Goal: Transaction & Acquisition: Purchase product/service

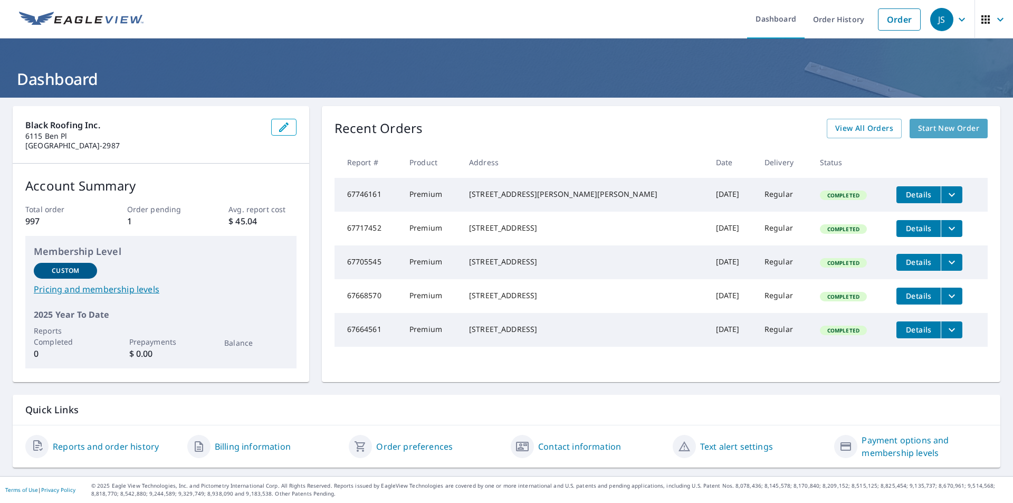
click at [936, 128] on span "Start New Order" at bounding box center [948, 128] width 61 height 13
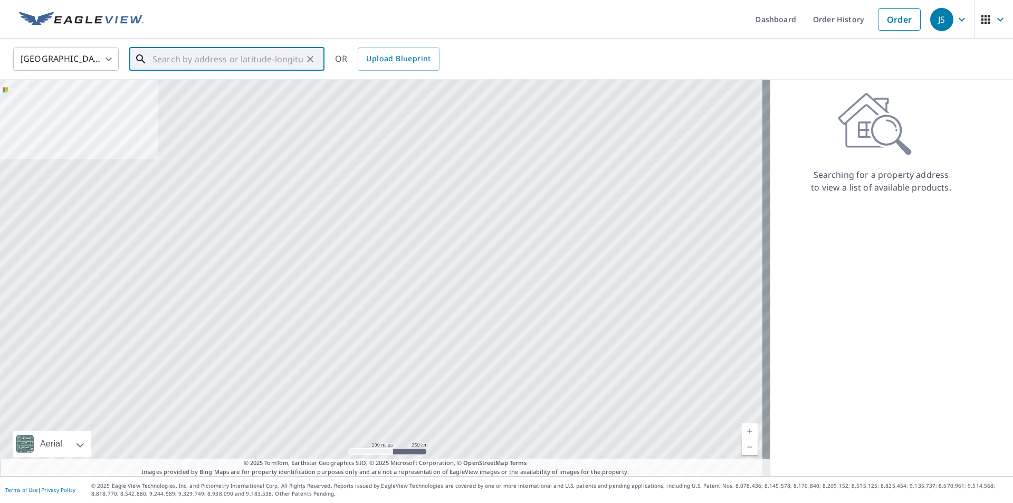
click at [245, 59] on input "text" at bounding box center [227, 59] width 150 height 30
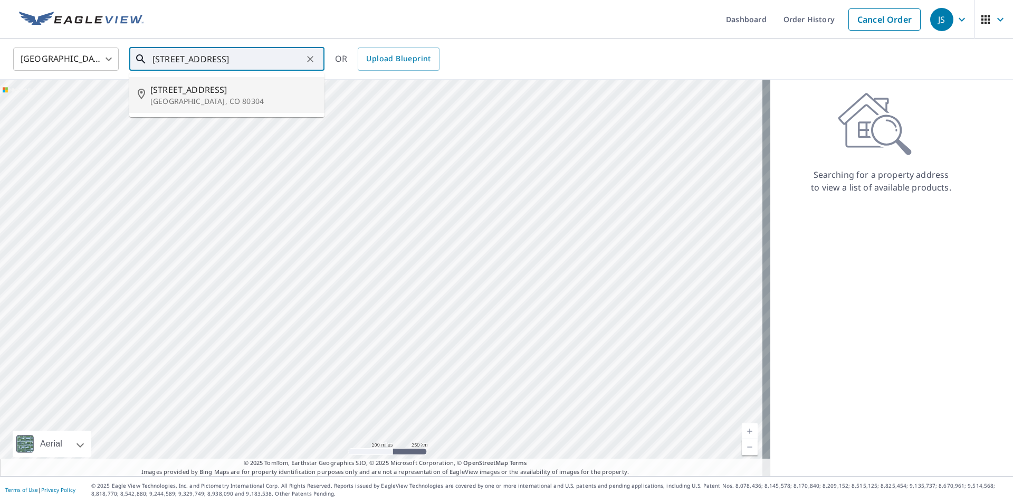
click at [207, 97] on p "[GEOGRAPHIC_DATA], CO 80304" at bounding box center [233, 101] width 166 height 11
type input "[STREET_ADDRESS]"
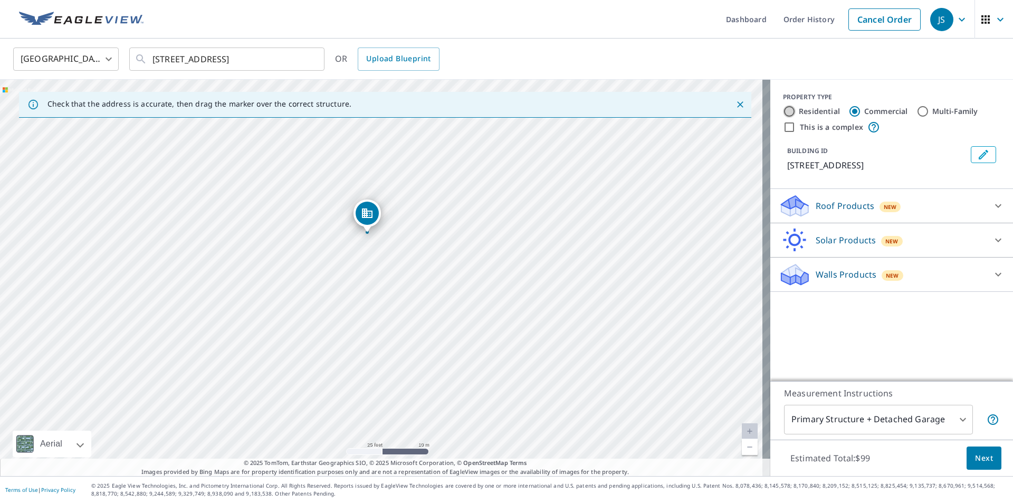
click at [787, 107] on input "Residential" at bounding box center [789, 111] width 13 height 13
radio input "true"
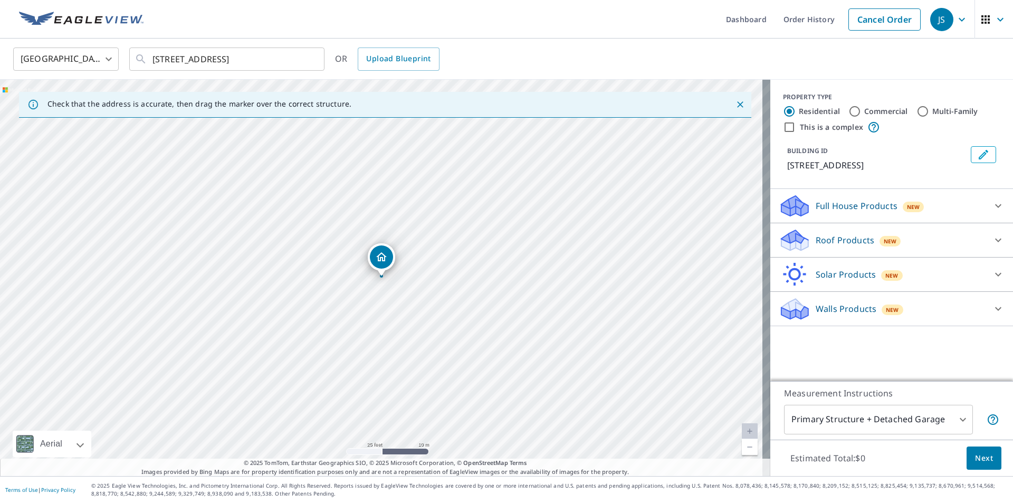
click at [843, 244] on p "Roof Products" at bounding box center [844, 240] width 59 height 13
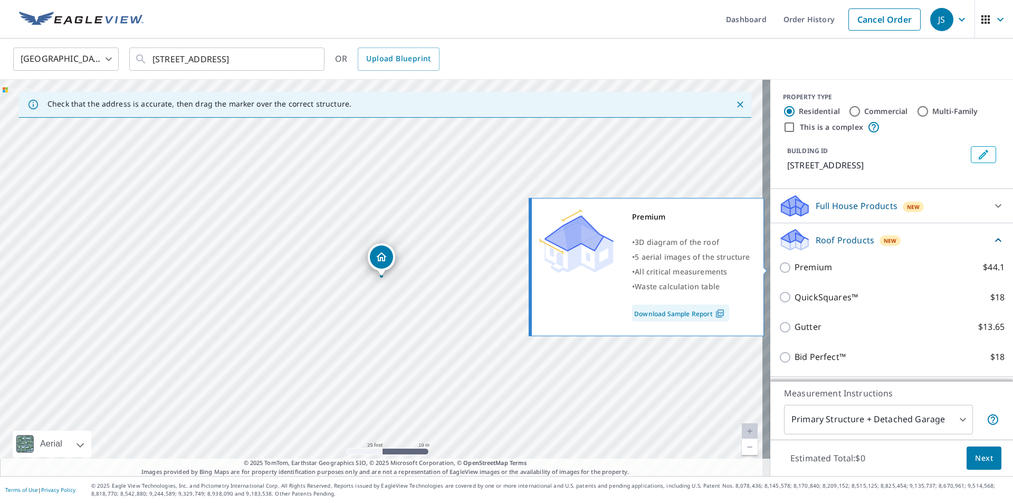
click at [803, 266] on p "Premium" at bounding box center [812, 267] width 37 height 13
click at [794, 266] on input "Premium $44.1" at bounding box center [786, 267] width 16 height 13
checkbox input "true"
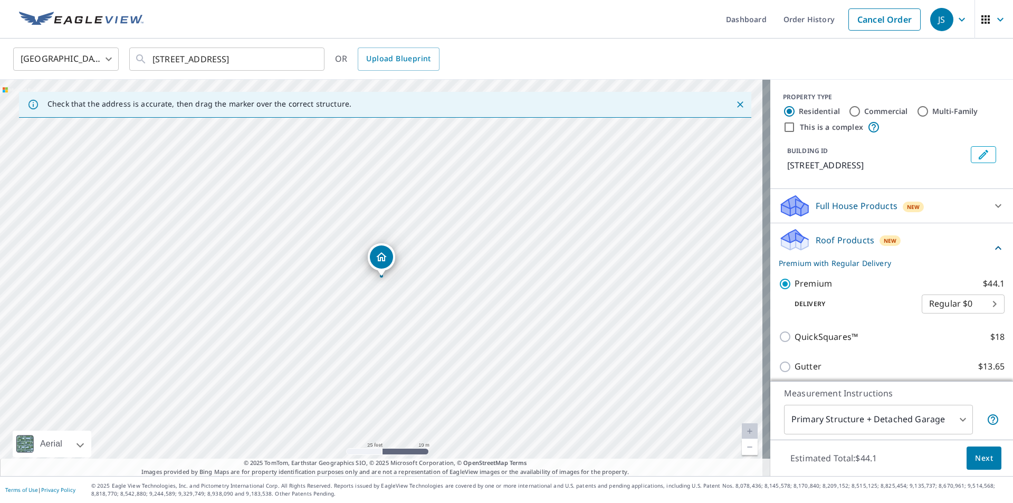
click at [975, 459] on span "Next" at bounding box center [984, 457] width 18 height 13
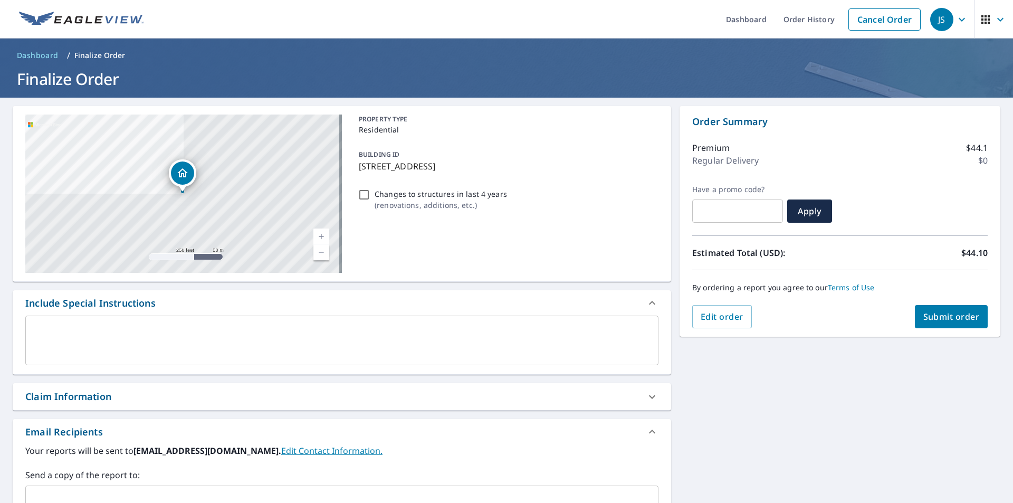
scroll to position [53, 0]
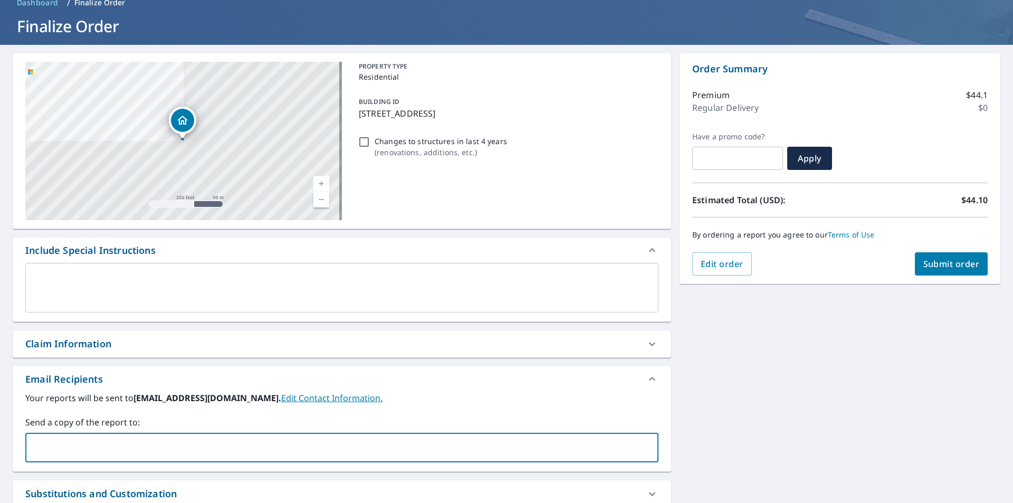
click at [150, 453] on input "text" at bounding box center [334, 447] width 608 height 20
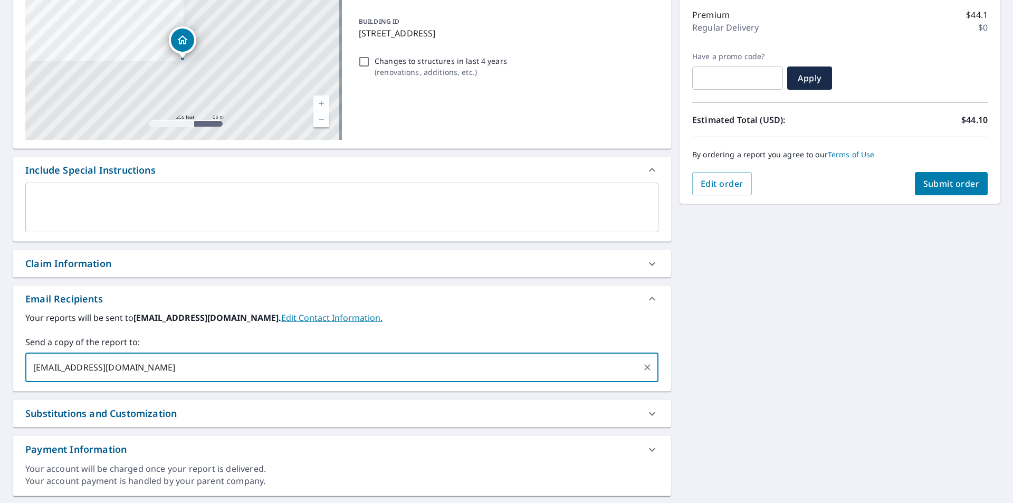
scroll to position [161, 0]
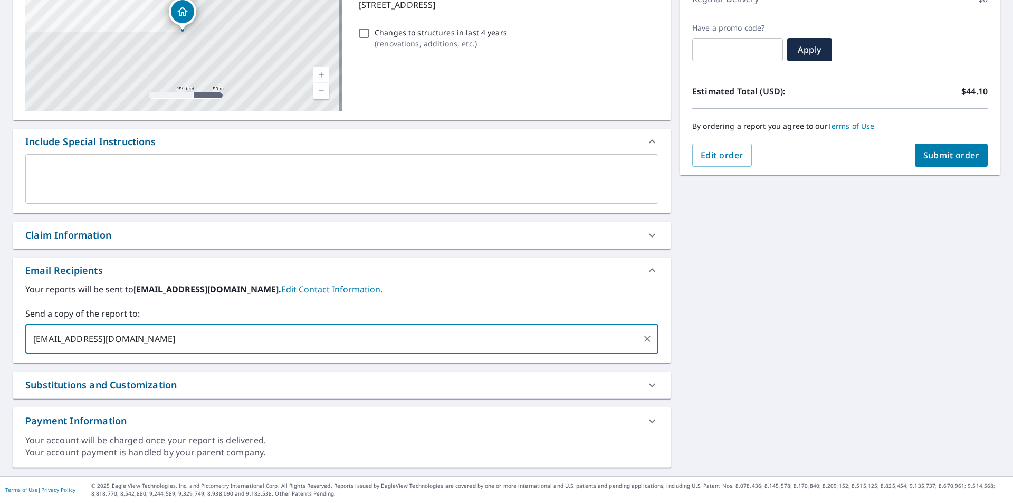
type input "[EMAIL_ADDRESS][DOMAIN_NAME]"
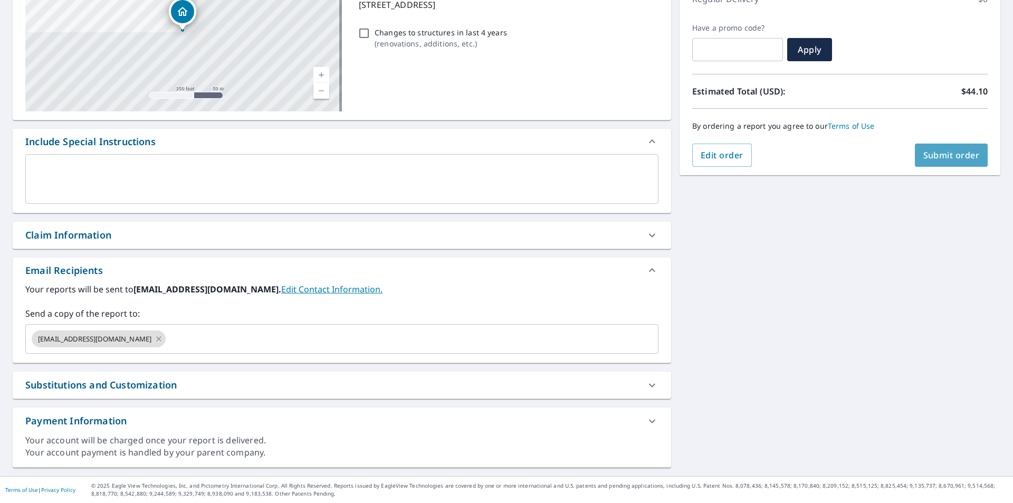
click at [948, 155] on span "Submit order" at bounding box center [951, 155] width 56 height 12
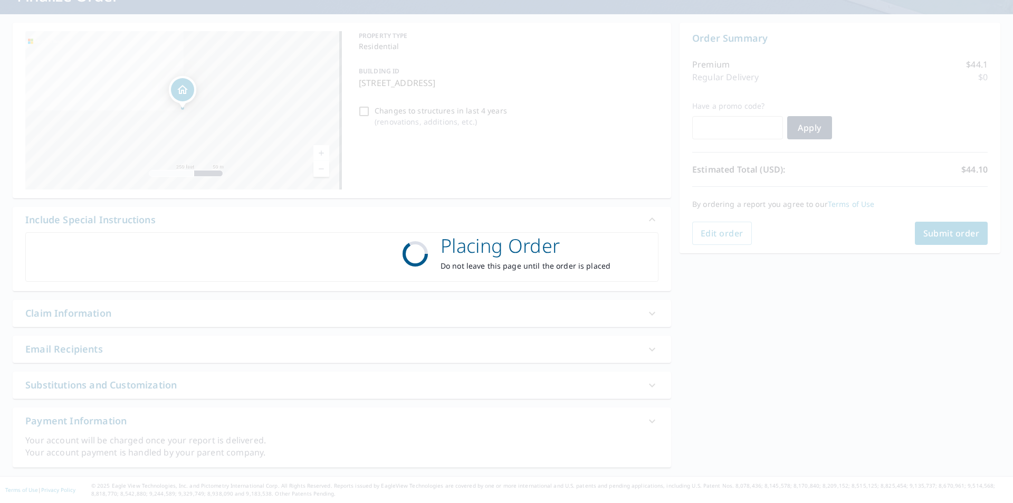
scroll to position [83, 0]
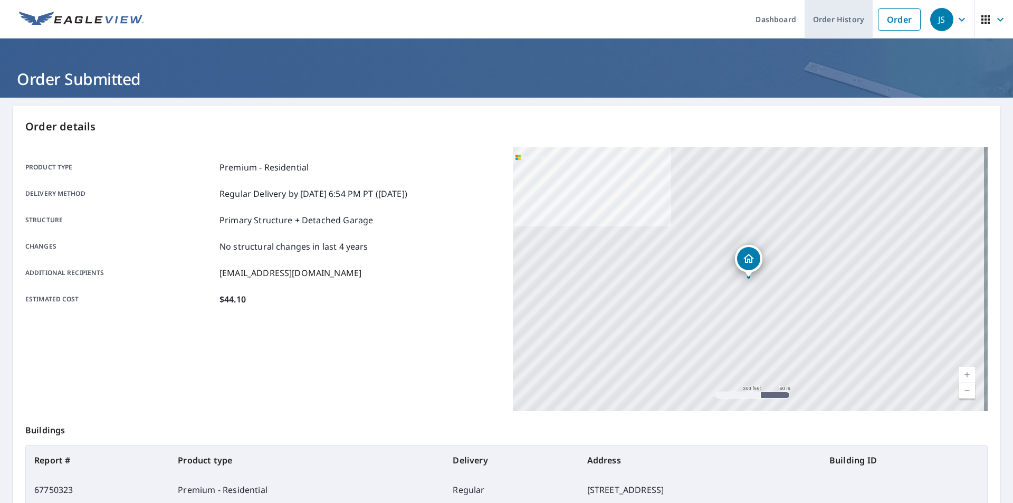
click at [839, 17] on link "Order History" at bounding box center [838, 19] width 68 height 39
